Goal: Register for event/course

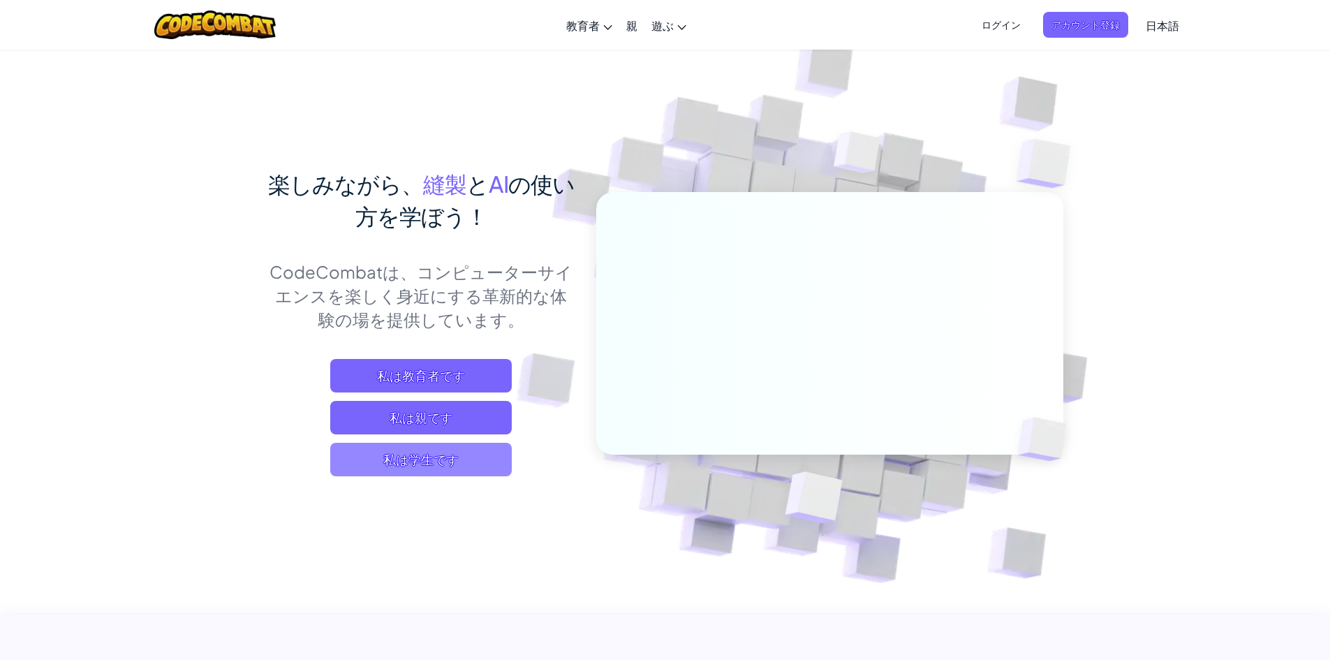
click at [470, 459] on span "私は学生です" at bounding box center [421, 460] width 182 height 34
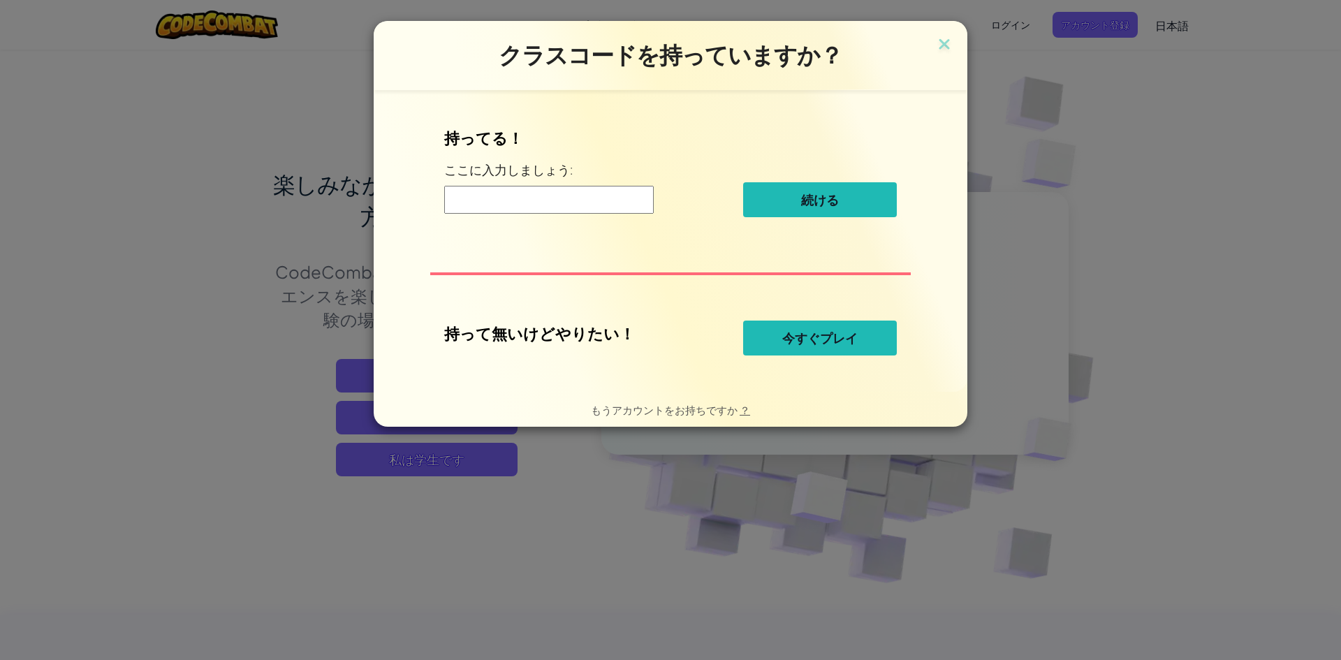
click at [829, 342] on font "今すぐプレイ" at bounding box center [819, 338] width 75 height 17
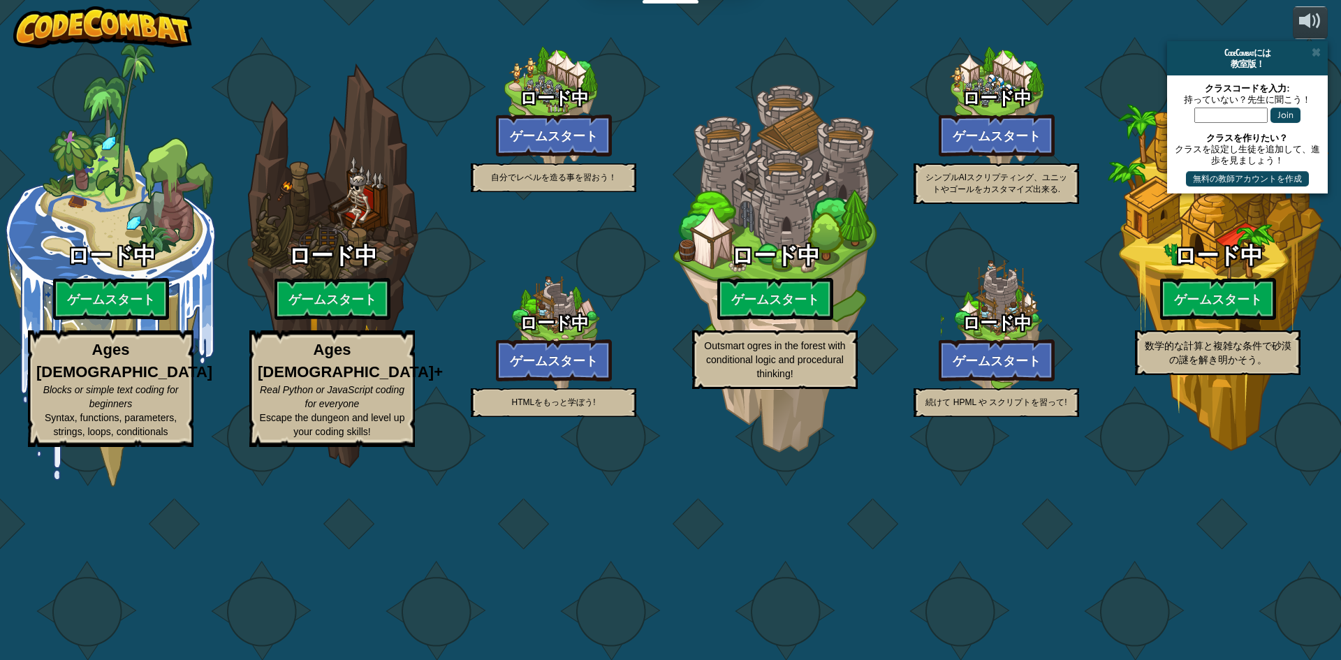
select select "ja"
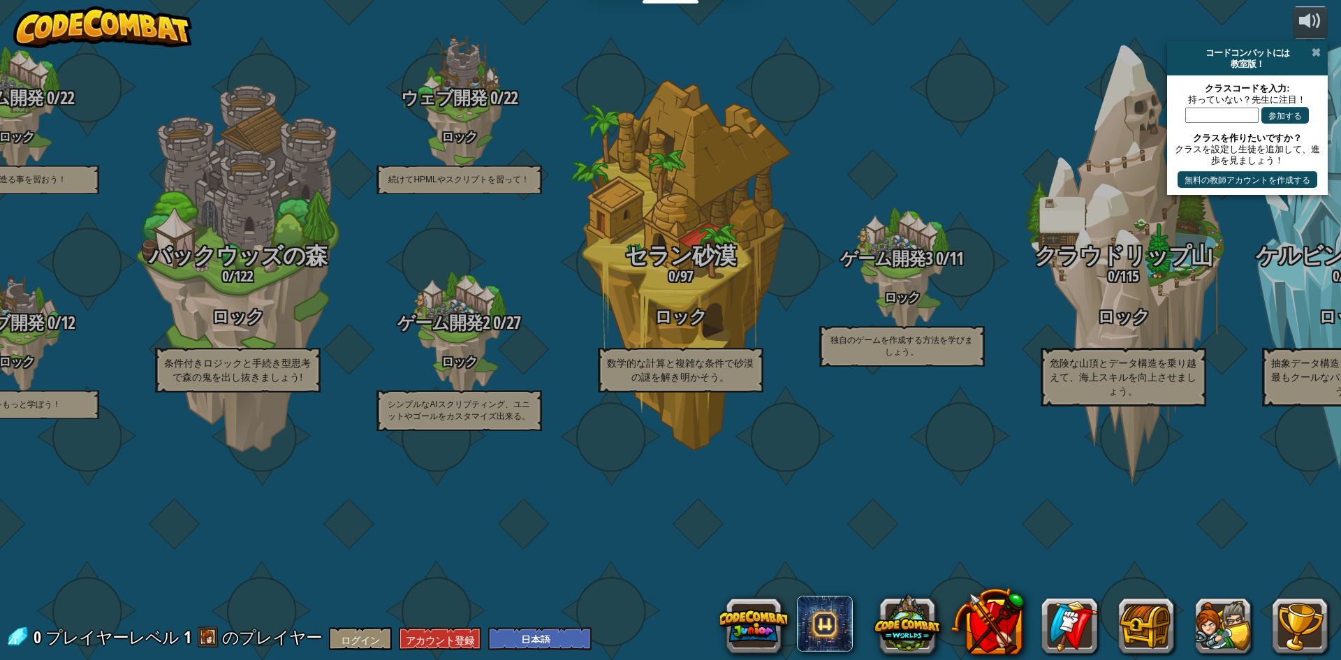
click at [1315, 51] on span at bounding box center [1315, 52] width 9 height 11
